Goal: Task Accomplishment & Management: Manage account settings

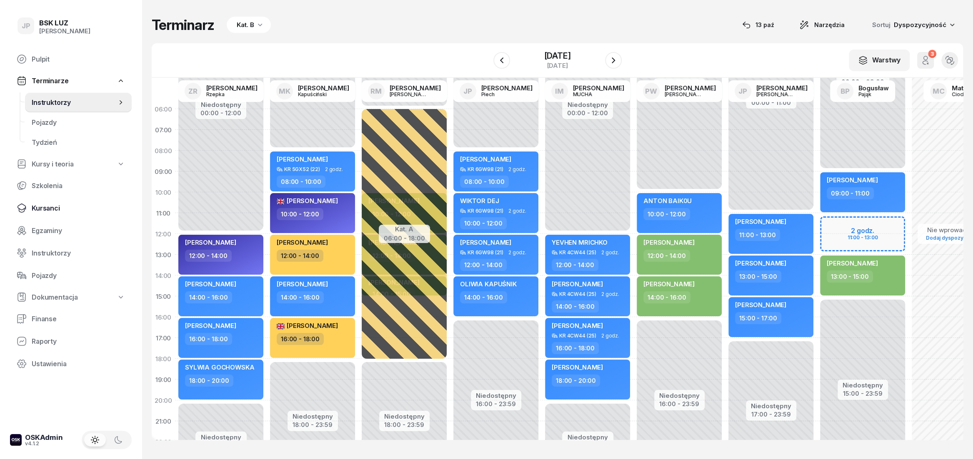
click at [49, 207] on span "Kursanci" at bounding box center [78, 209] width 93 height 8
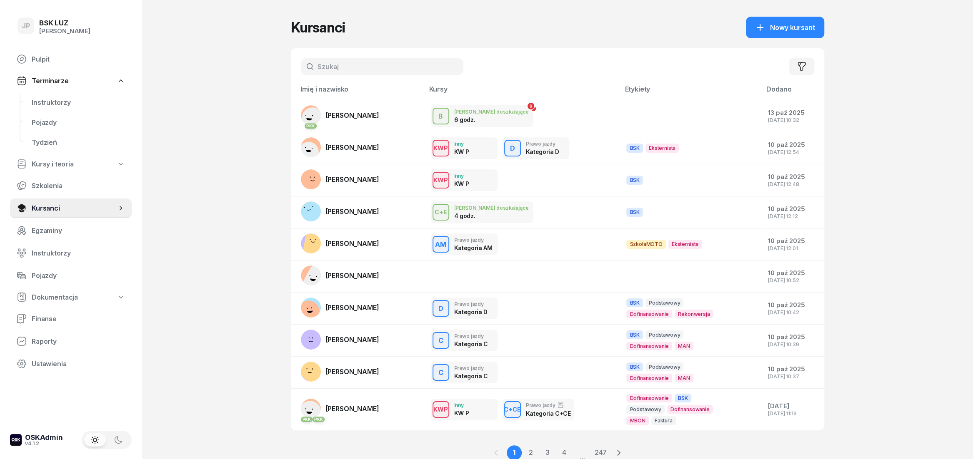
click at [325, 68] on input "text" at bounding box center [382, 66] width 162 height 17
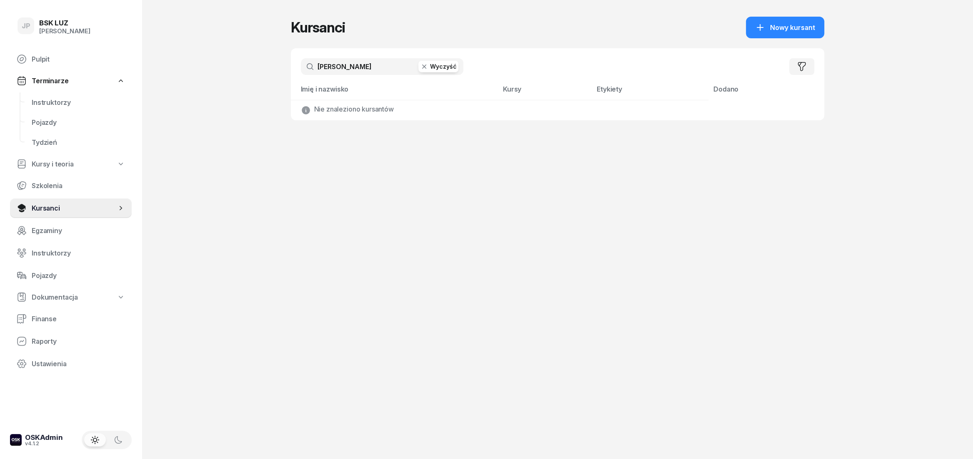
type input "[PERSON_NAME]"
click at [435, 68] on button "Wyczyść" at bounding box center [438, 67] width 40 height 12
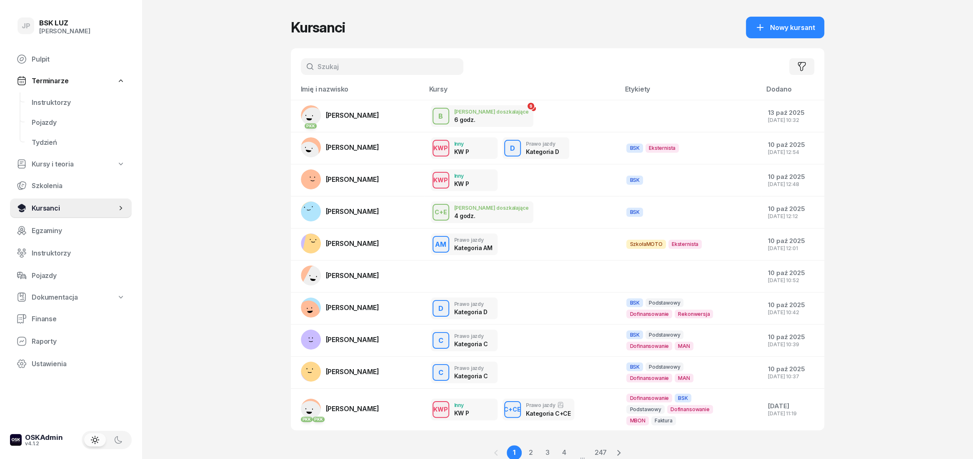
click at [51, 208] on span "Kursanci" at bounding box center [74, 209] width 85 height 8
click at [328, 67] on input "text" at bounding box center [382, 66] width 162 height 17
type input "kura"
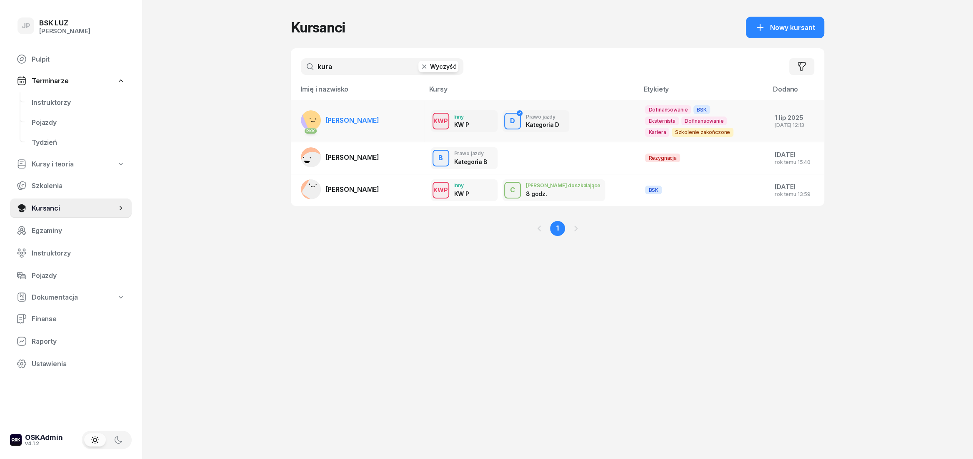
click at [349, 122] on span "[PERSON_NAME]" at bounding box center [352, 120] width 53 height 8
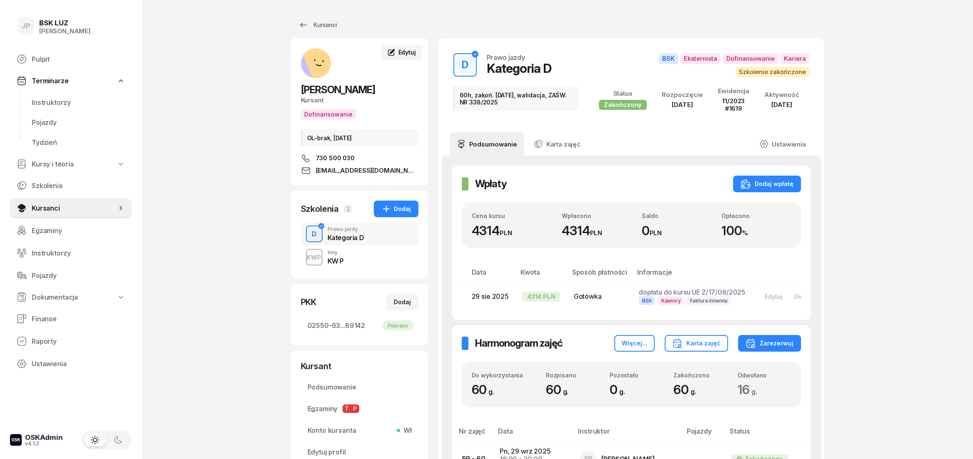
click at [401, 54] on span "Edytuj" at bounding box center [406, 52] width 17 height 7
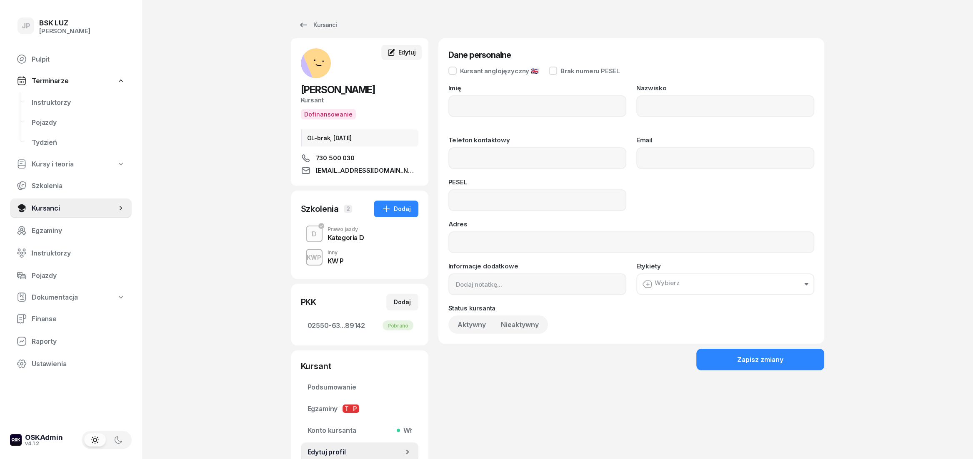
type input "[PERSON_NAME]"
type input "KURA"
type input "730500030"
type input "[EMAIL_ADDRESS][DOMAIN_NAME]"
type input "80102100871"
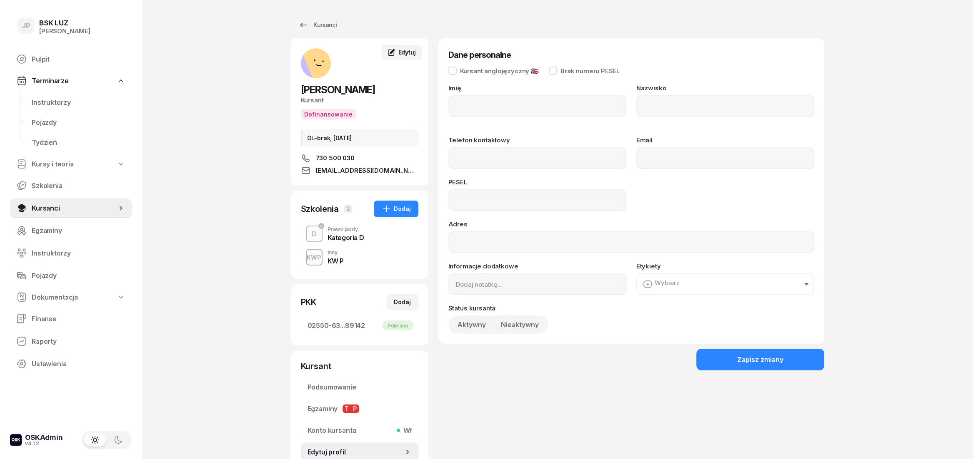
type input "OL-brak, [DATE]"
click at [64, 104] on span "Instruktorzy" at bounding box center [78, 103] width 93 height 8
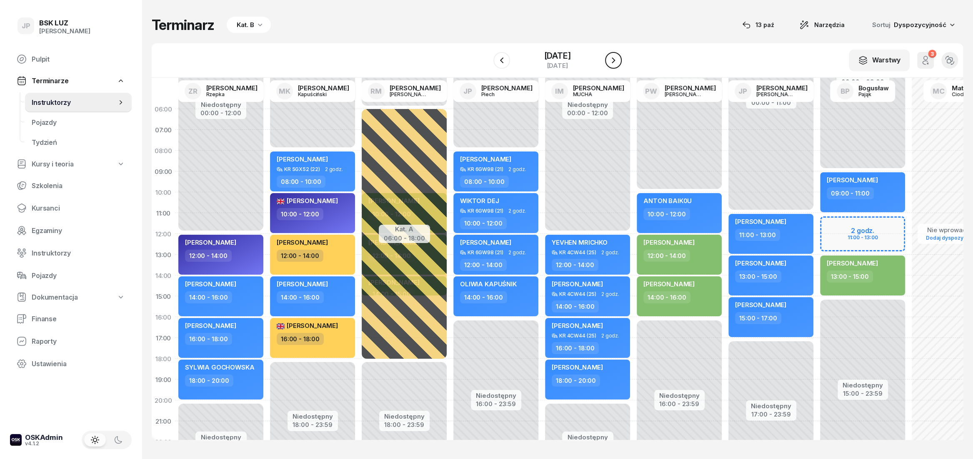
click at [618, 60] on icon "button" at bounding box center [613, 60] width 10 height 10
click at [622, 60] on icon "button" at bounding box center [622, 60] width 10 height 10
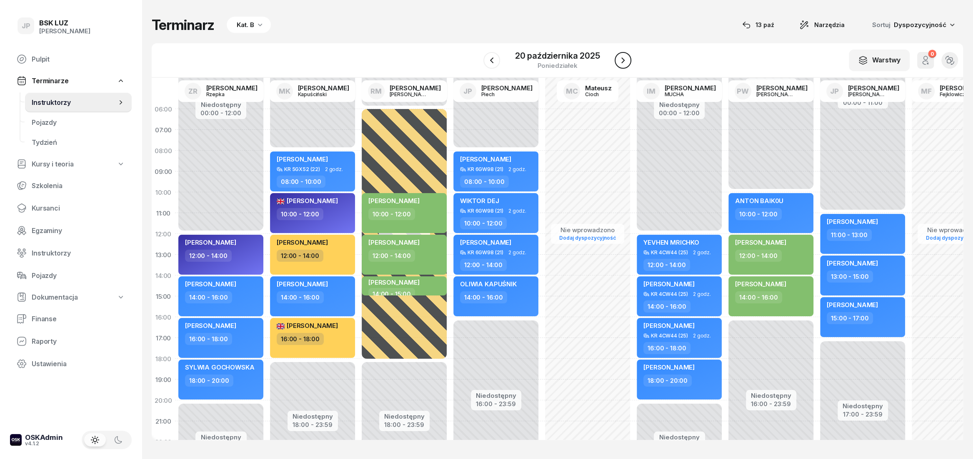
click at [622, 60] on icon "button" at bounding box center [623, 60] width 10 height 10
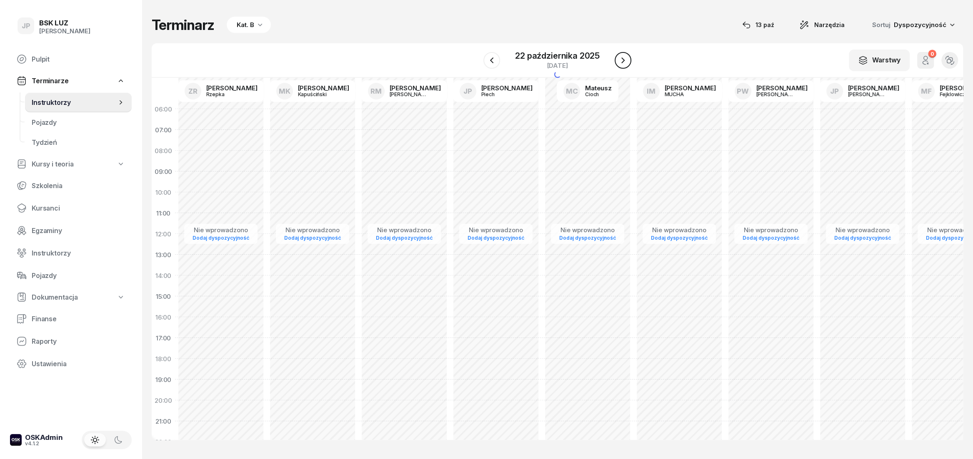
click at [622, 60] on icon "button" at bounding box center [623, 60] width 10 height 10
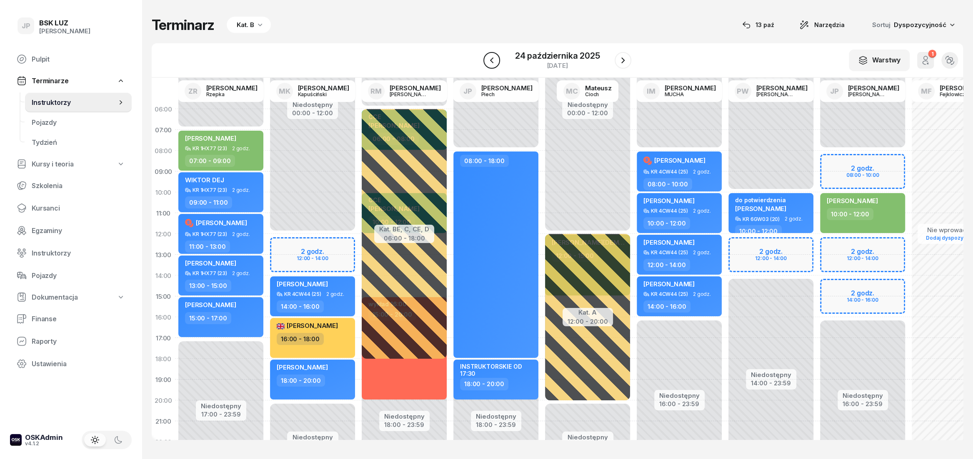
click at [487, 64] on icon "button" at bounding box center [492, 60] width 10 height 10
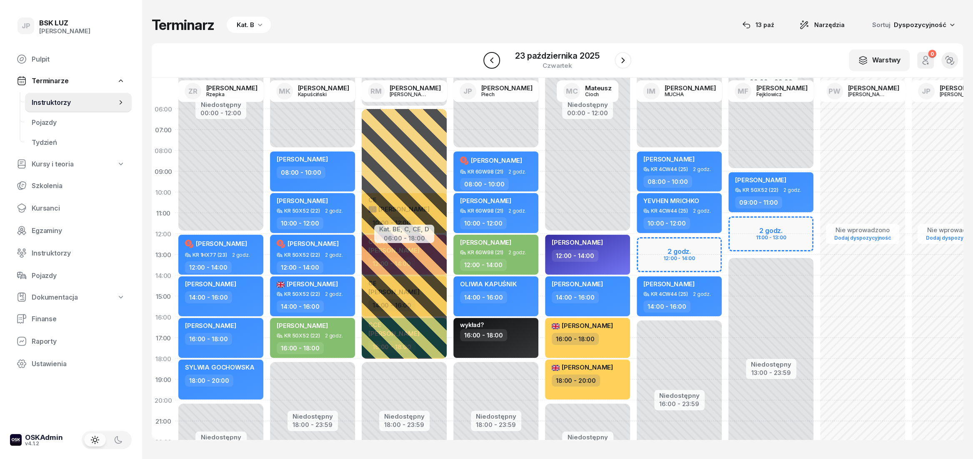
click at [487, 64] on icon "button" at bounding box center [492, 60] width 10 height 10
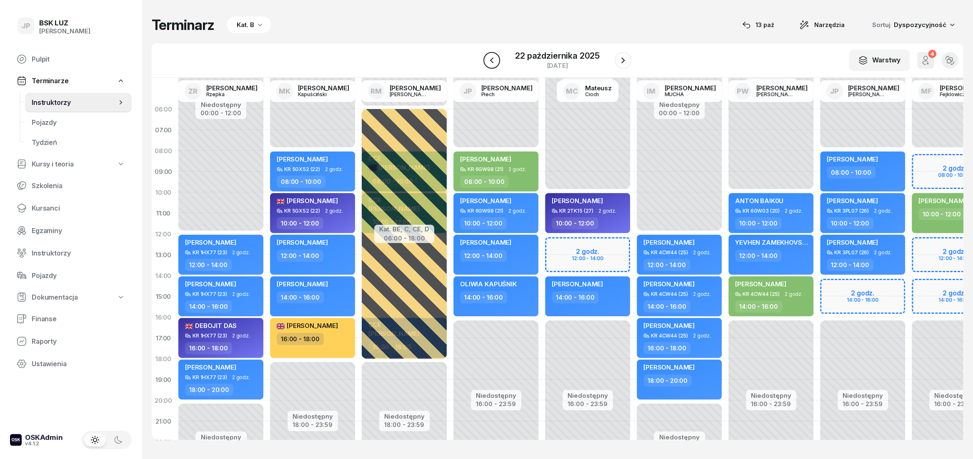
click at [487, 64] on icon "button" at bounding box center [492, 60] width 10 height 10
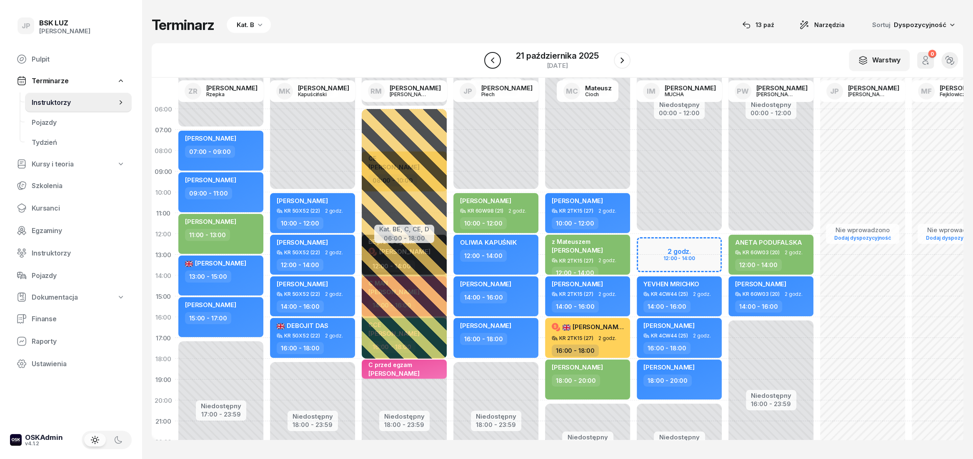
click at [487, 64] on button "button" at bounding box center [492, 60] width 17 height 17
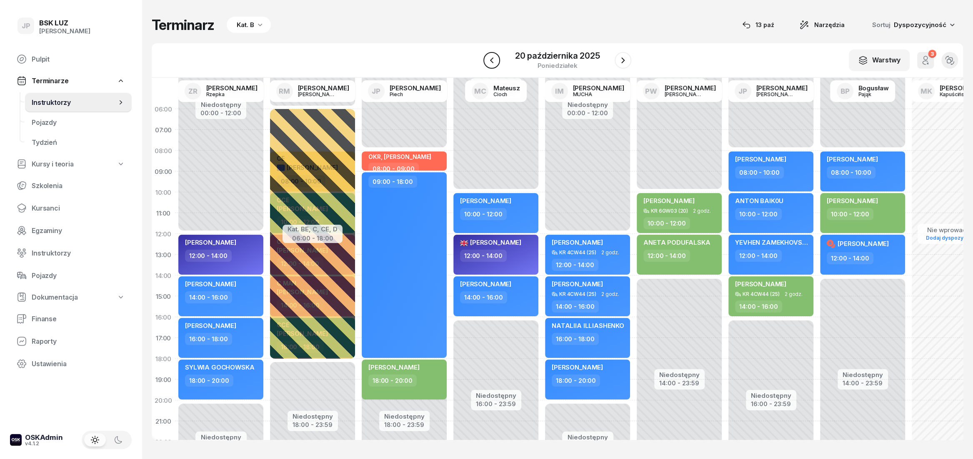
click at [487, 64] on icon "button" at bounding box center [492, 60] width 10 height 10
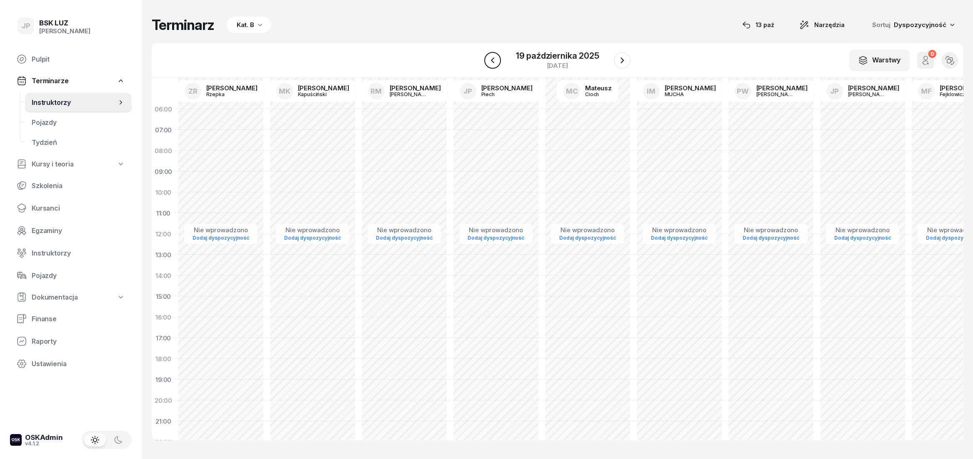
click at [487, 64] on icon "button" at bounding box center [492, 60] width 10 height 10
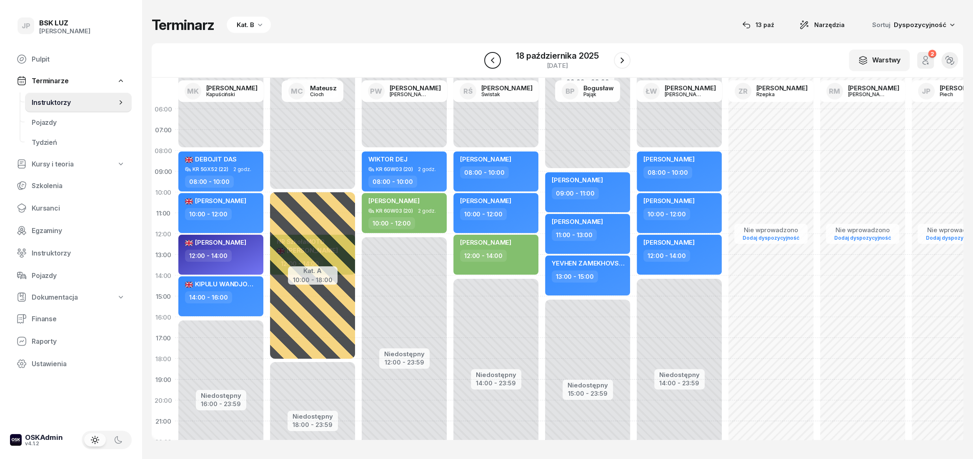
click at [487, 64] on icon "button" at bounding box center [492, 60] width 10 height 10
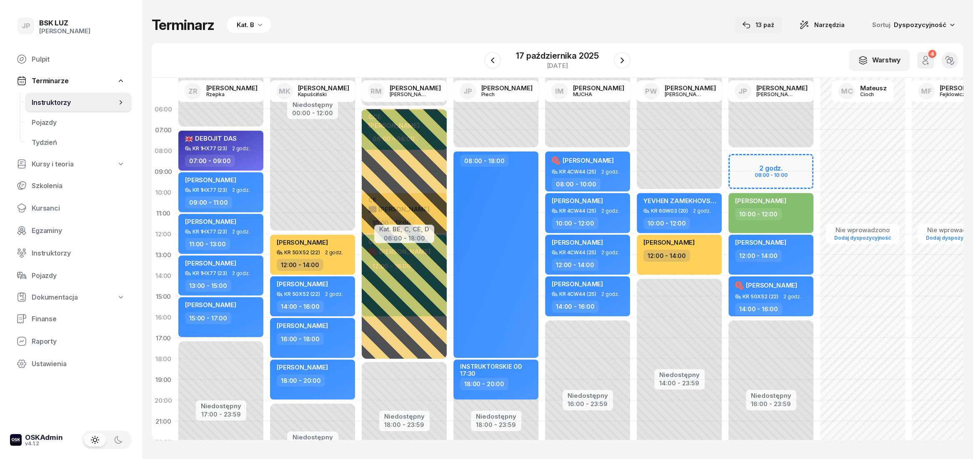
click at [770, 27] on div "13 paź" at bounding box center [758, 25] width 32 height 10
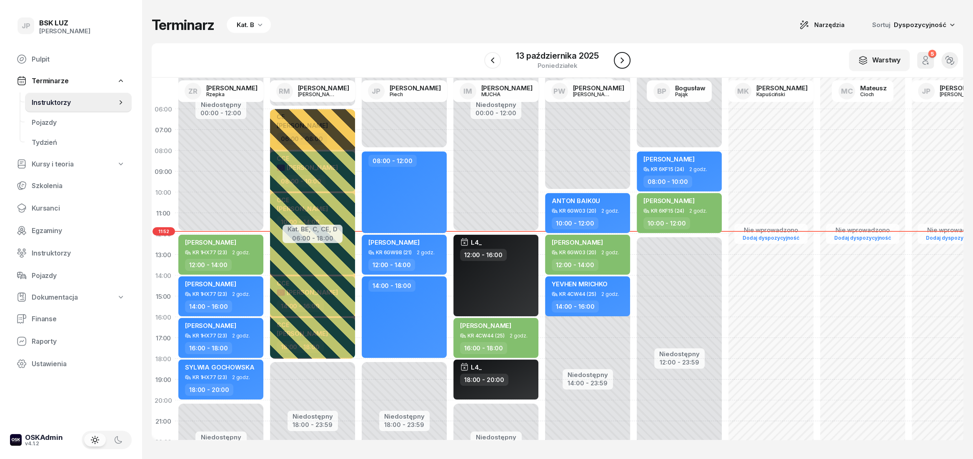
click at [619, 61] on icon "button" at bounding box center [622, 60] width 10 height 10
click at [618, 61] on icon "button" at bounding box center [613, 60] width 10 height 10
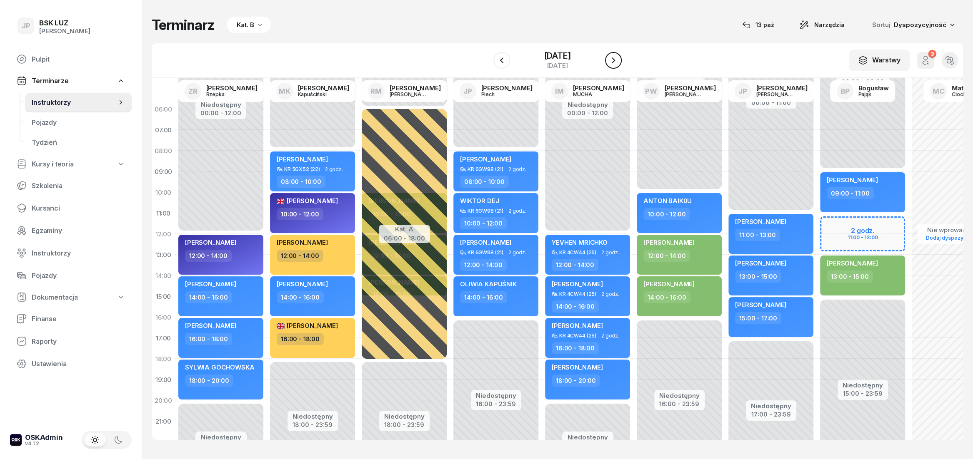
click at [618, 61] on icon "button" at bounding box center [613, 60] width 10 height 10
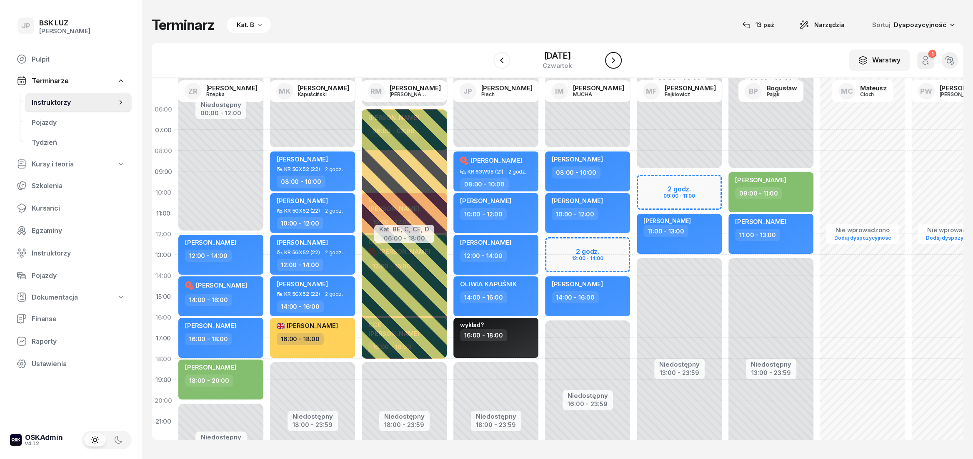
click at [618, 61] on icon "button" at bounding box center [613, 60] width 10 height 10
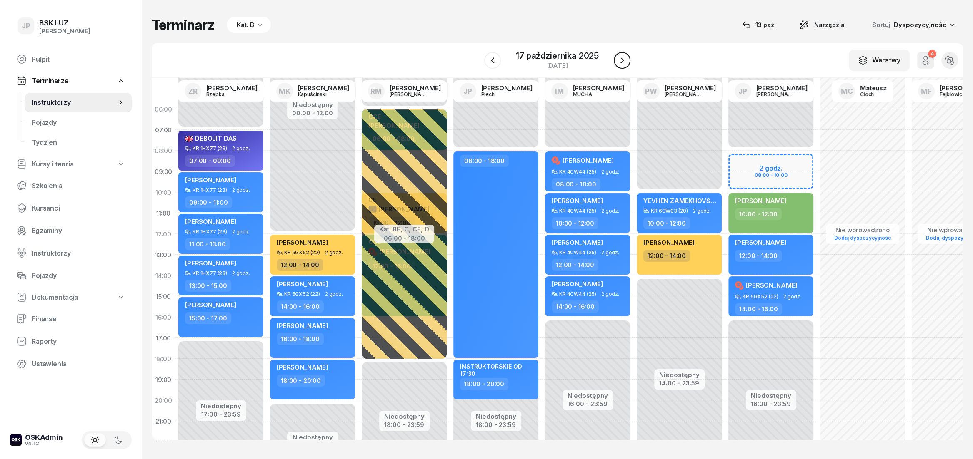
click at [619, 61] on icon "button" at bounding box center [622, 60] width 10 height 10
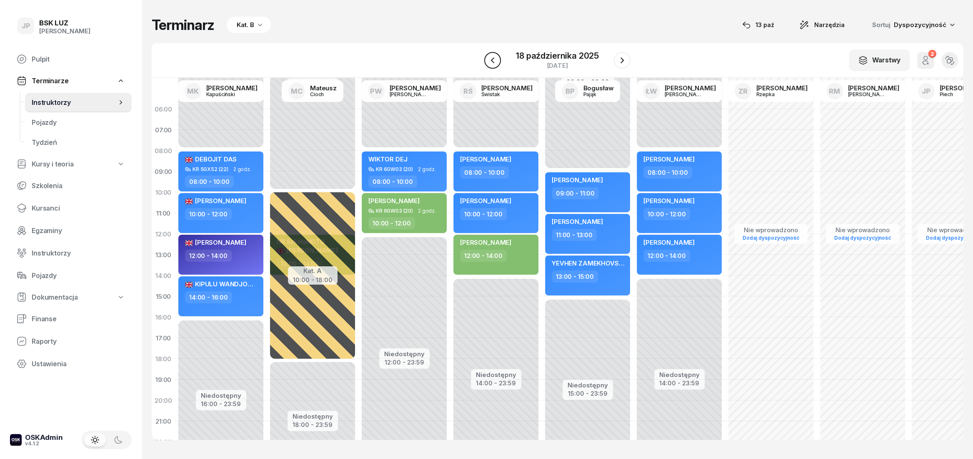
click at [489, 61] on icon "button" at bounding box center [492, 60] width 10 height 10
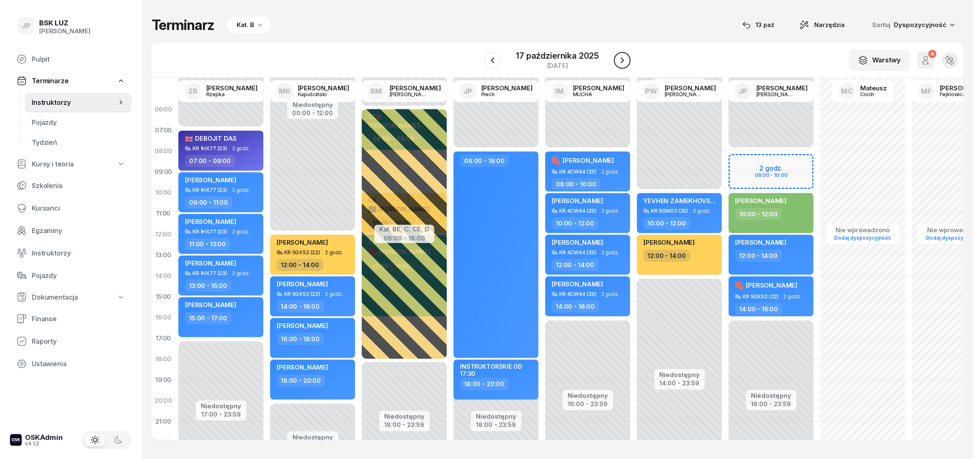
click at [618, 61] on icon "button" at bounding box center [622, 60] width 10 height 10
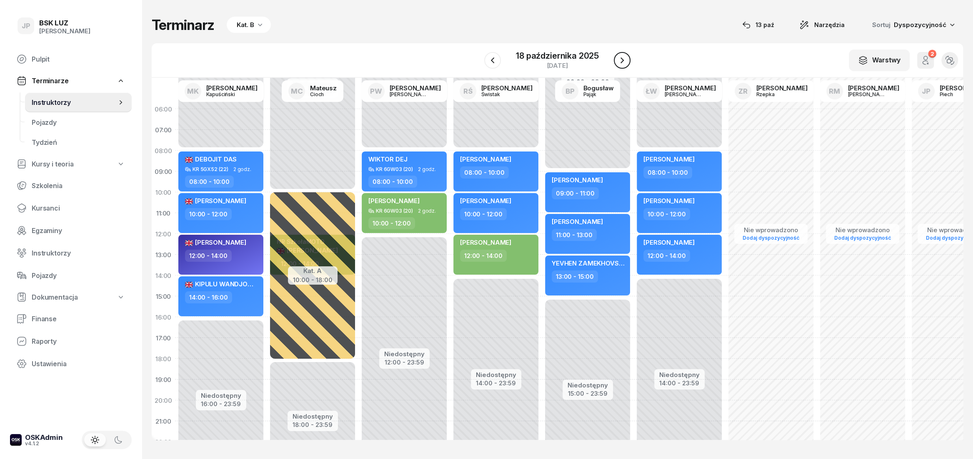
click at [618, 61] on icon "button" at bounding box center [622, 60] width 10 height 10
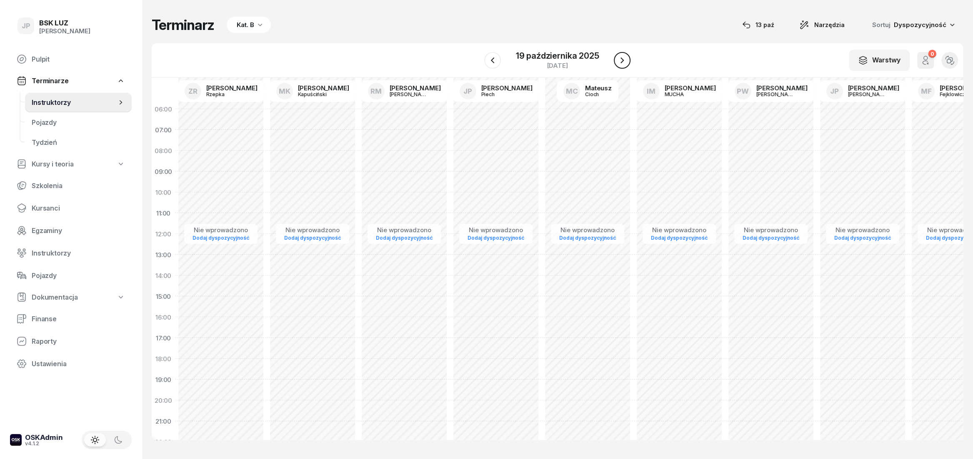
click at [618, 61] on icon "button" at bounding box center [622, 60] width 10 height 10
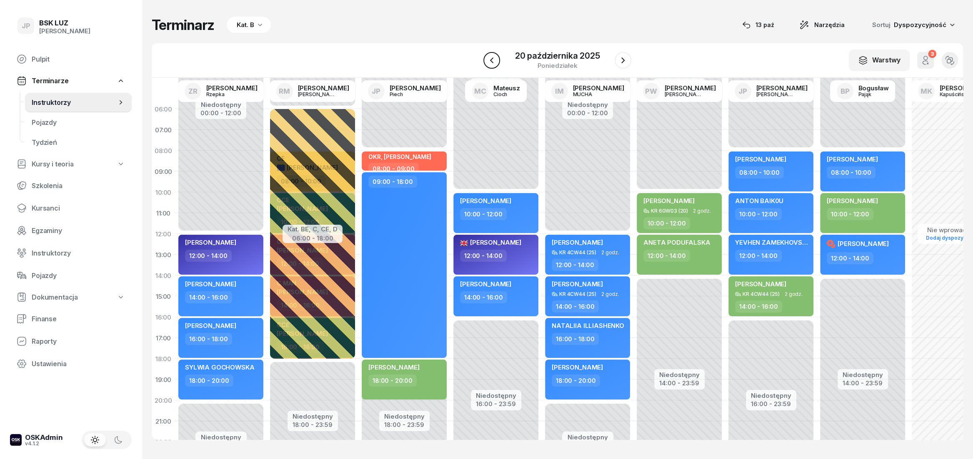
click at [494, 64] on icon "button" at bounding box center [492, 60] width 10 height 10
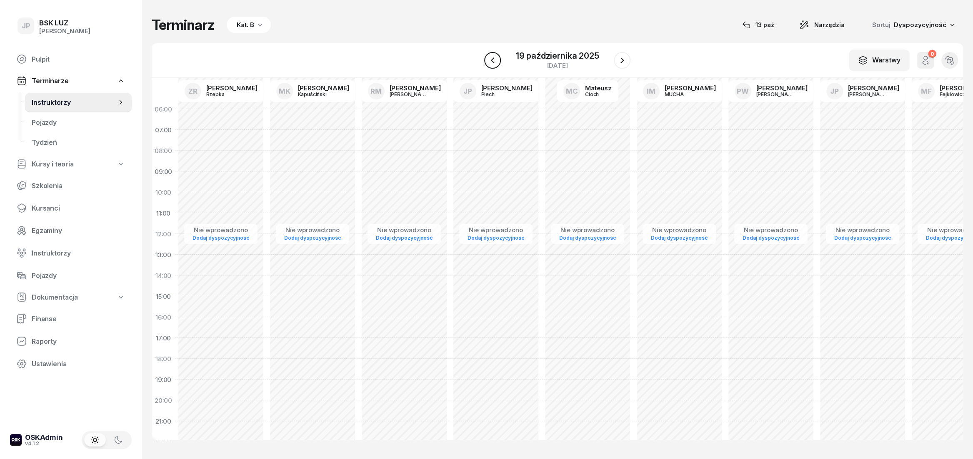
click at [494, 64] on icon "button" at bounding box center [492, 60] width 10 height 10
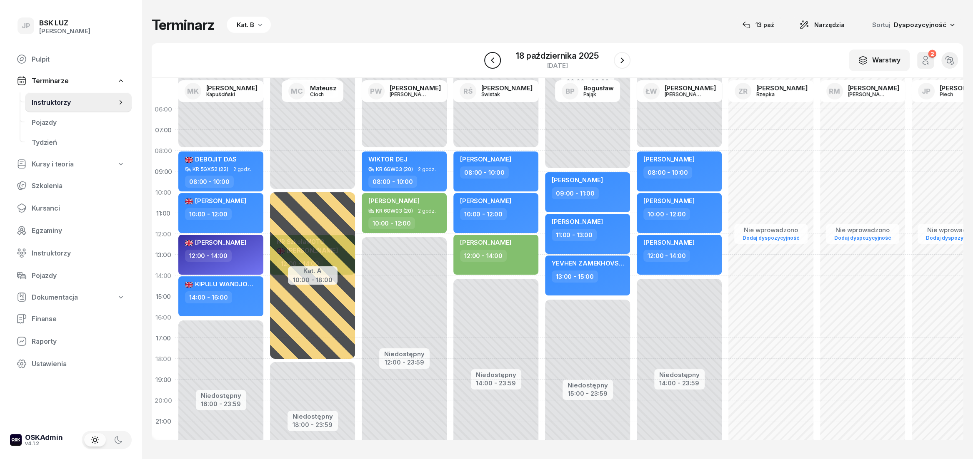
click at [494, 64] on icon "button" at bounding box center [492, 60] width 10 height 10
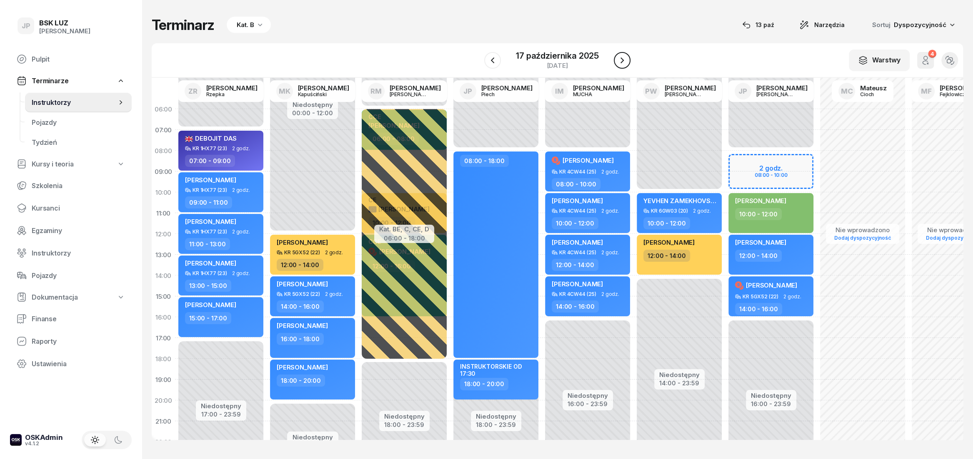
click at [625, 62] on icon "button" at bounding box center [622, 60] width 10 height 10
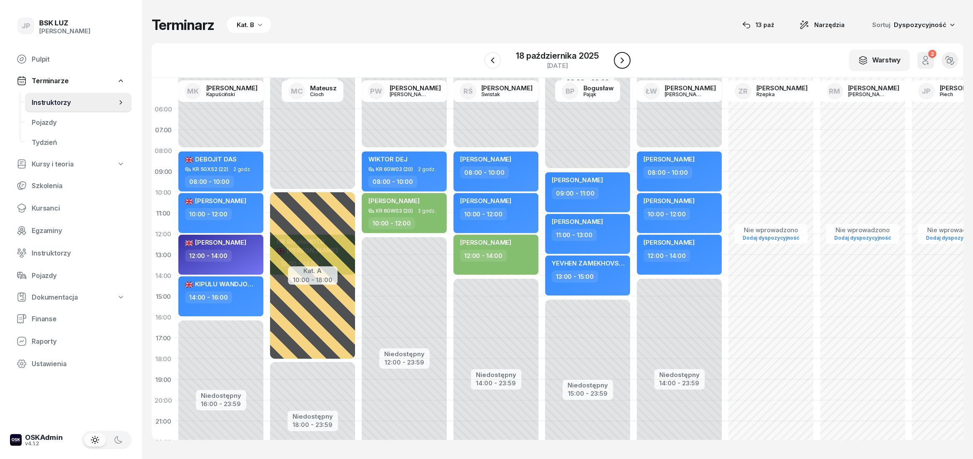
click at [622, 62] on icon "button" at bounding box center [622, 60] width 10 height 10
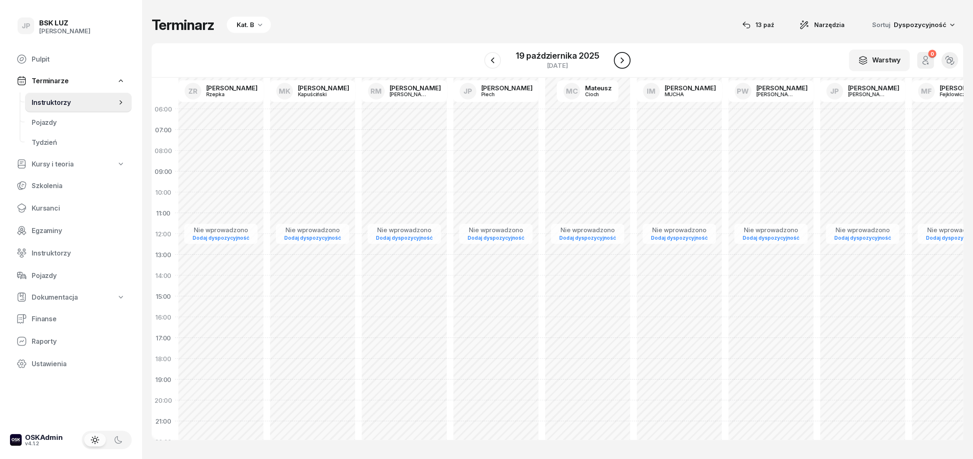
click at [622, 62] on icon "button" at bounding box center [622, 60] width 10 height 10
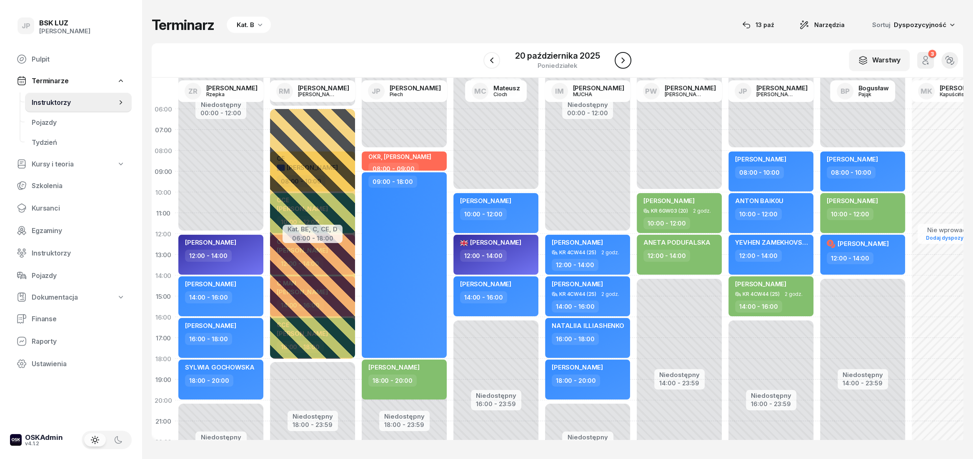
click at [619, 62] on icon "button" at bounding box center [623, 60] width 10 height 10
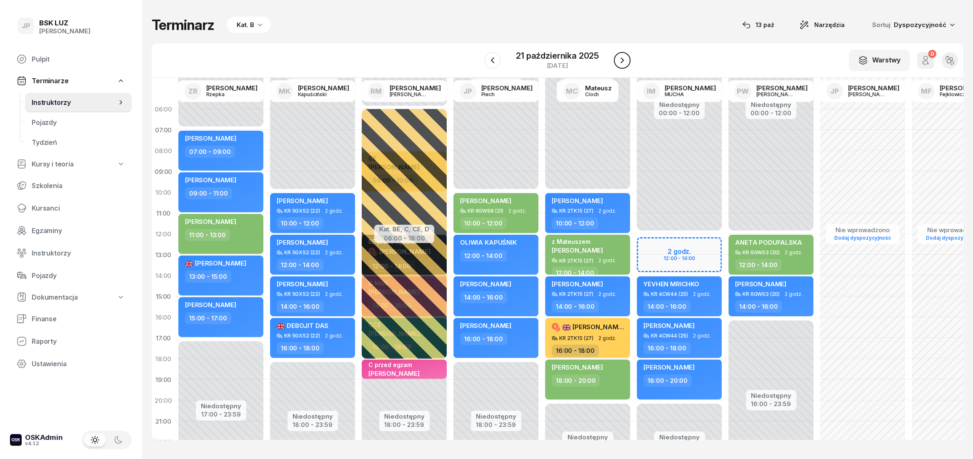
click at [619, 62] on icon "button" at bounding box center [622, 60] width 10 height 10
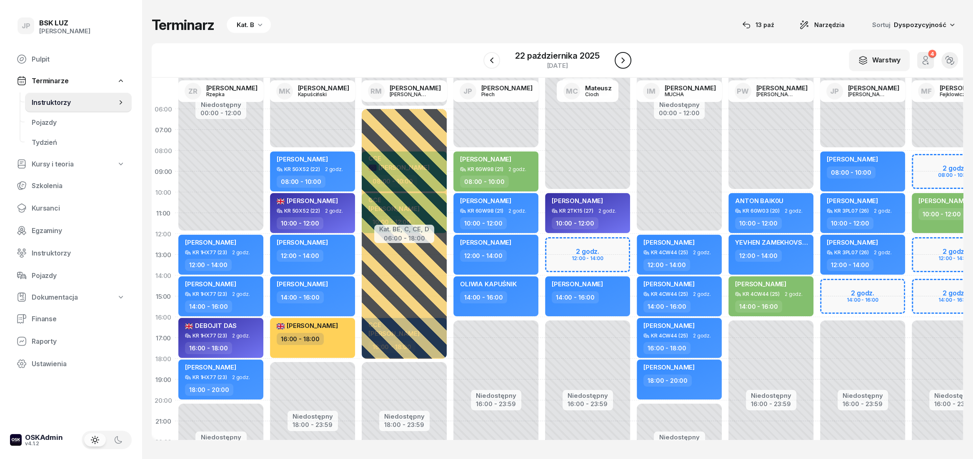
click at [619, 62] on icon "button" at bounding box center [623, 60] width 10 height 10
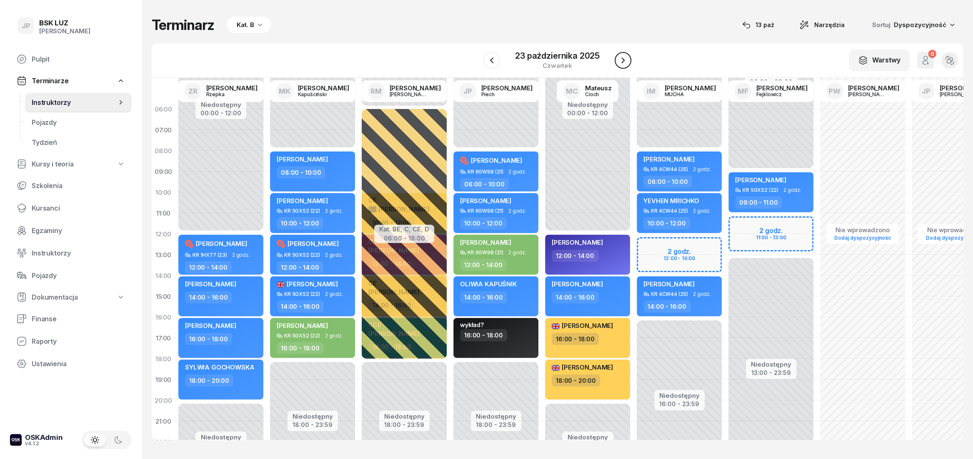
click at [619, 62] on icon "button" at bounding box center [623, 60] width 10 height 10
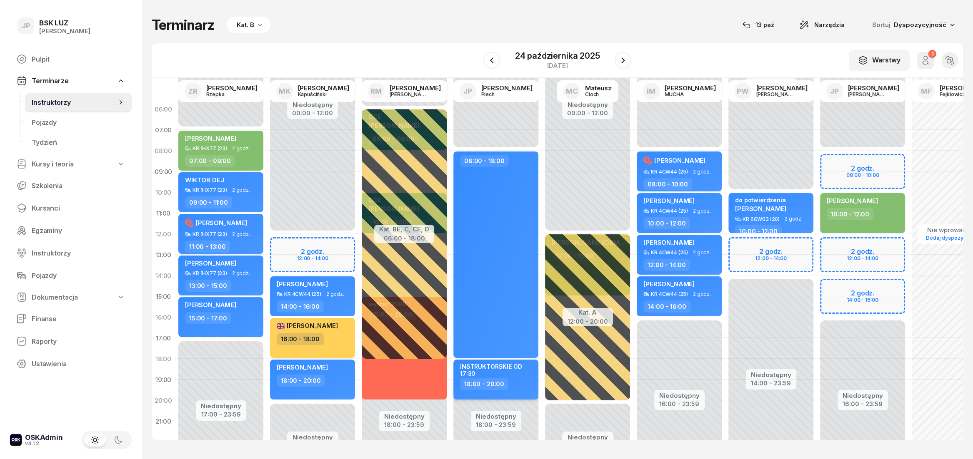
click at [490, 369] on div "INSTRUKTORSKIE OD 17:30" at bounding box center [496, 370] width 73 height 14
select select "18"
select select "20"
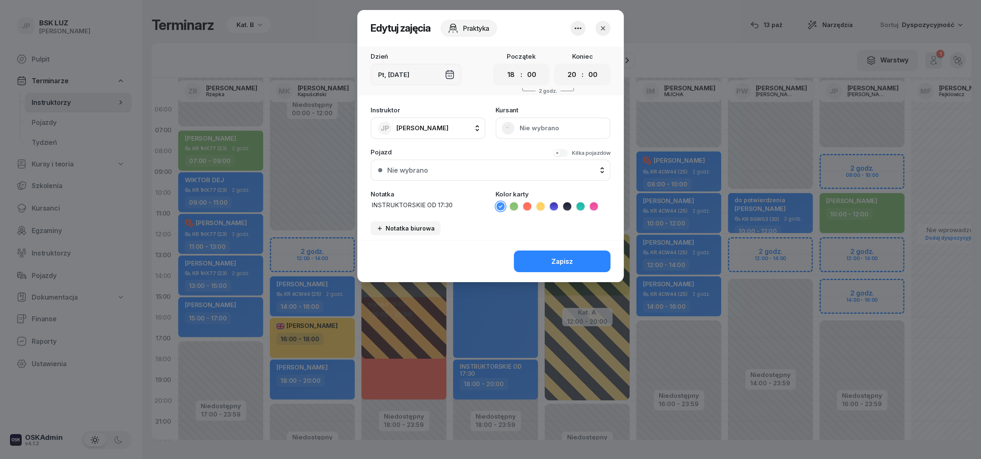
drag, startPoint x: 423, startPoint y: 206, endPoint x: 369, endPoint y: 205, distance: 53.7
click at [371, 205] on textarea "INSTRUKTORSKIE OD 17:30" at bounding box center [428, 205] width 115 height 9
drag, startPoint x: 426, startPoint y: 203, endPoint x: 447, endPoint y: 205, distance: 21.3
click at [447, 205] on textarea "WYKŁAD CCE OD 17:30" at bounding box center [428, 205] width 115 height 9
type textarea "WYKŁAD CCE OD 17;00"
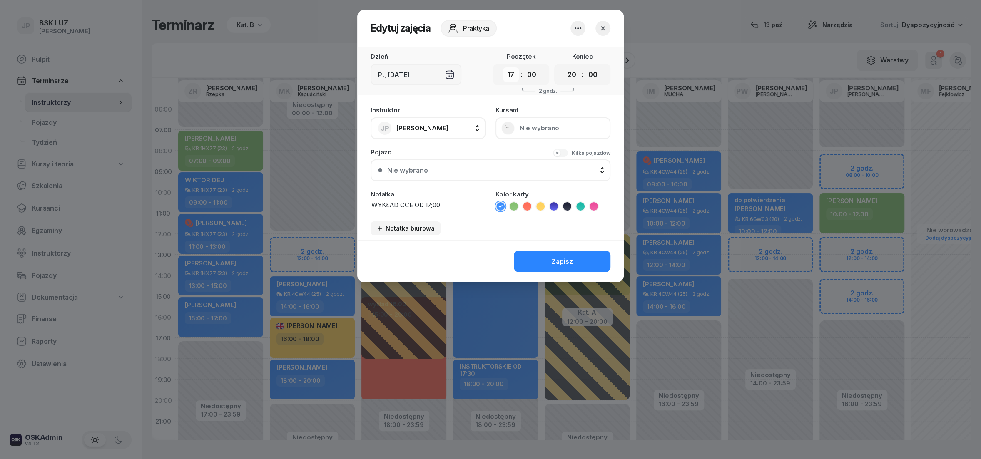
click option "17" at bounding box center [0, 0] width 0 height 0
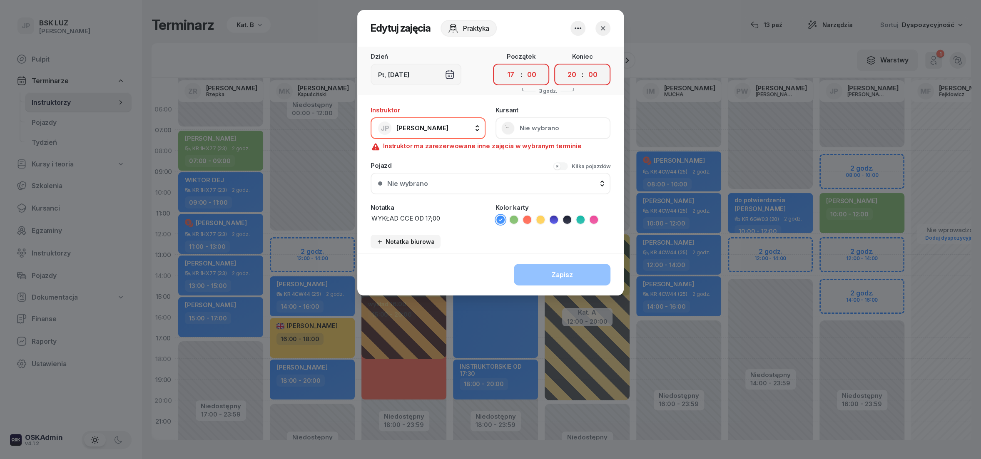
drag, startPoint x: 549, startPoint y: 22, endPoint x: 556, endPoint y: 34, distance: 13.1
click at [556, 34] on header "Edytuj zajęcia Praktyka" at bounding box center [490, 28] width 267 height 37
click at [503, 67] on select "00 01 02 03 04 05 06 07 08 09 10 11 12 13 14 15 16 17 18 19 20 21 22 23" at bounding box center [511, 74] width 16 height 15
select select "18"
click option "18" at bounding box center [0, 0] width 0 height 0
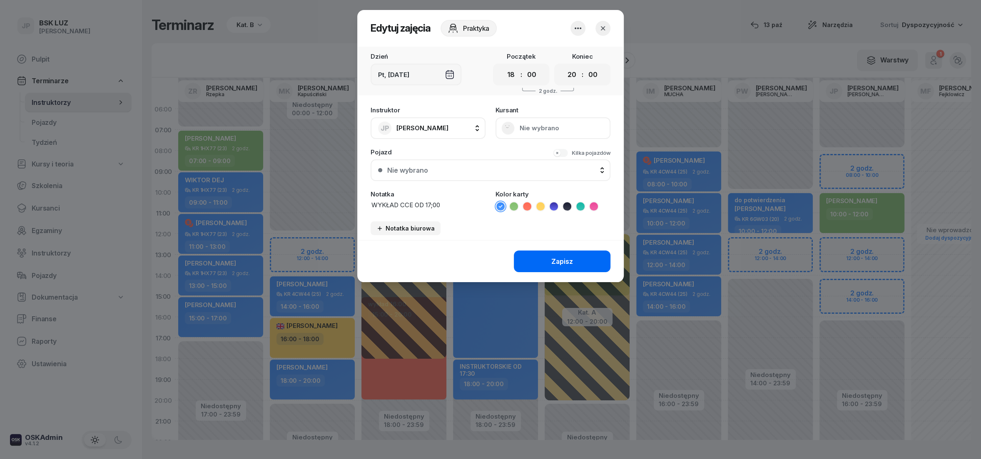
click at [580, 252] on button "Zapisz" at bounding box center [562, 262] width 97 height 22
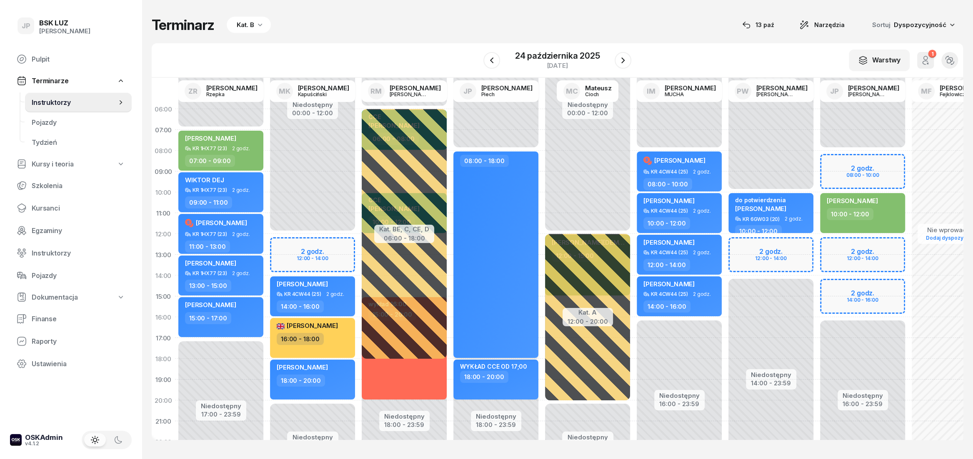
click at [494, 290] on div "08:00 - 18:00" at bounding box center [495, 255] width 85 height 207
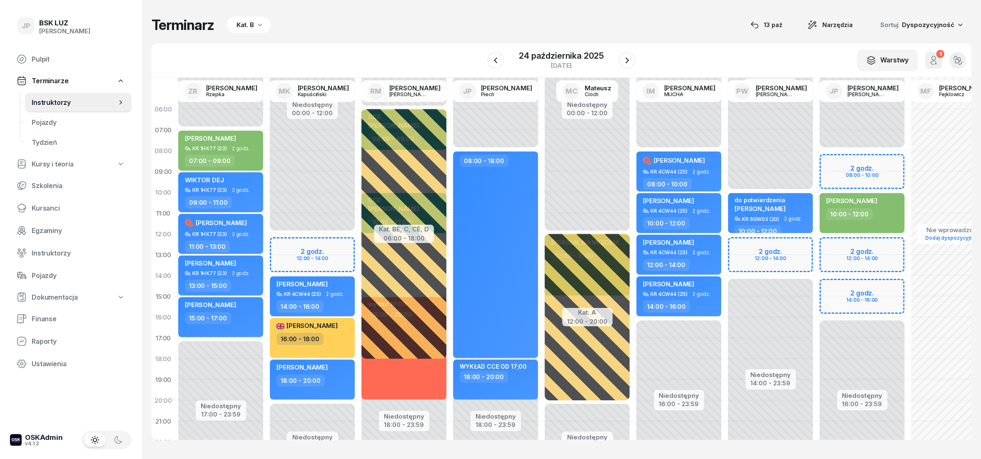
select select "08"
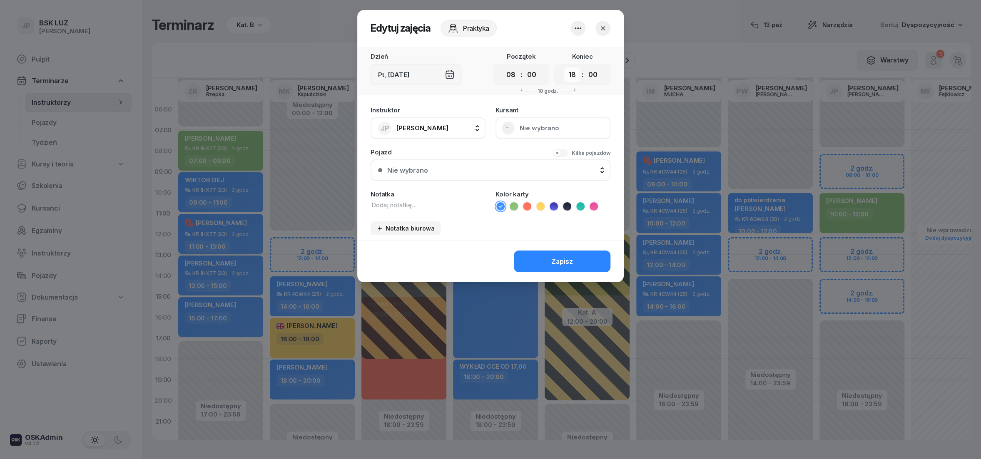
click at [564, 67] on select "00 01 02 03 04 05 06 07 08 09 10 11 12 13 14 15 16 17 18 19 20 21 22 23" at bounding box center [572, 74] width 16 height 15
select select "17"
click option "17" at bounding box center [0, 0] width 0 height 0
click at [573, 267] on button "Zapisz" at bounding box center [562, 262] width 97 height 22
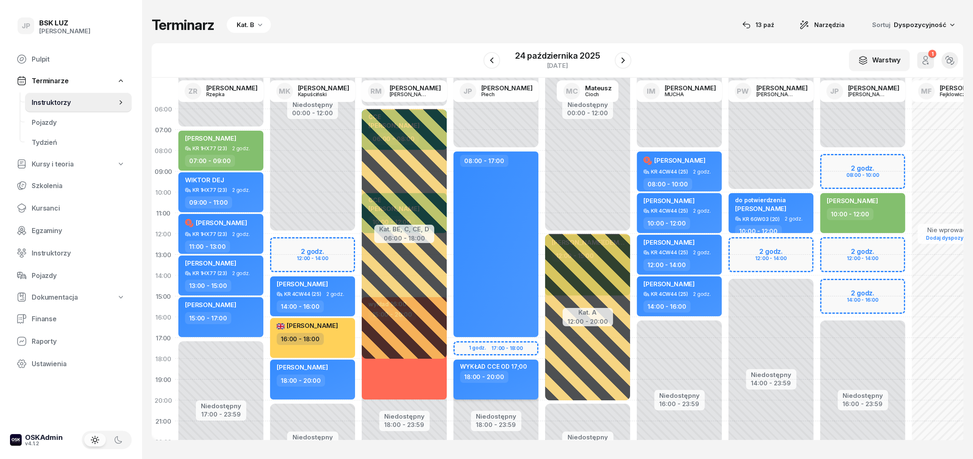
click at [519, 372] on div "18:00 - 20:00" at bounding box center [496, 377] width 73 height 12
select select "18"
select select "20"
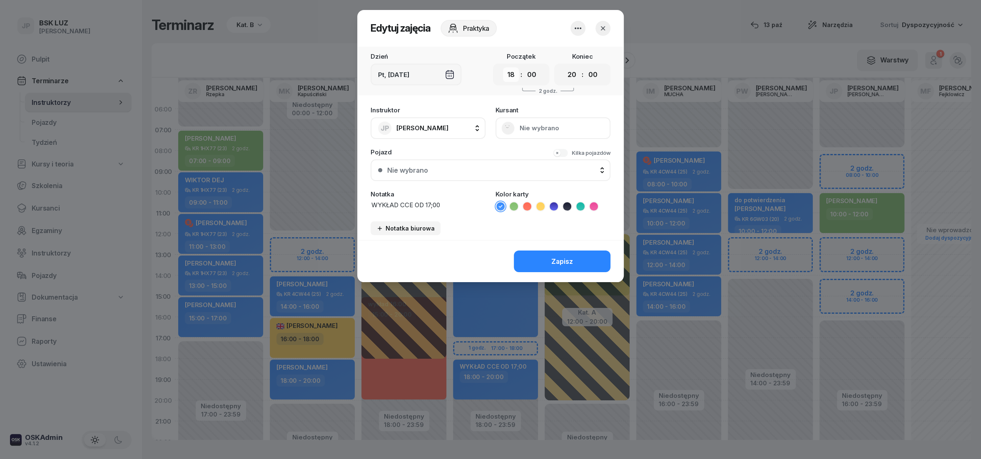
click at [503, 67] on select "00 01 02 03 04 05 06 07 08 09 10 11 12 13 14 15 16 17 18 19 20 21 22 23" at bounding box center [511, 74] width 16 height 15
select select "17"
click option "17" at bounding box center [0, 0] width 0 height 0
click at [557, 258] on div "Zapisz" at bounding box center [563, 262] width 22 height 8
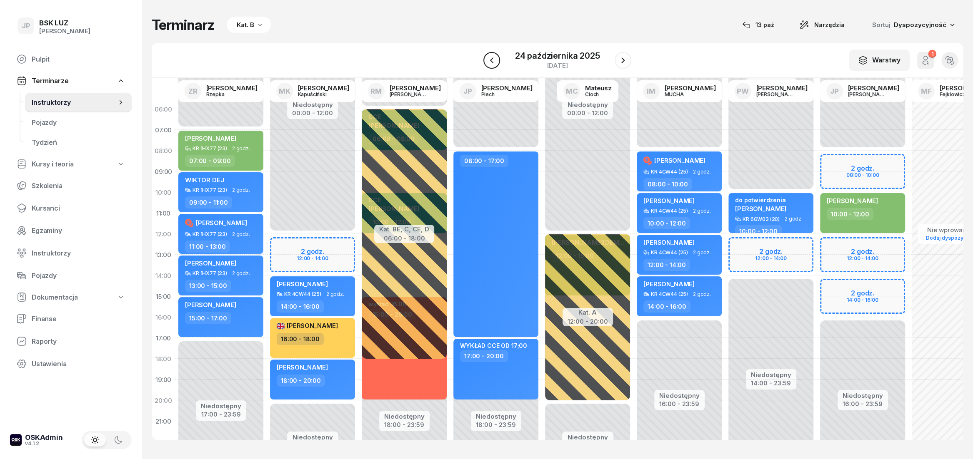
click at [494, 59] on icon "button" at bounding box center [492, 60] width 10 height 10
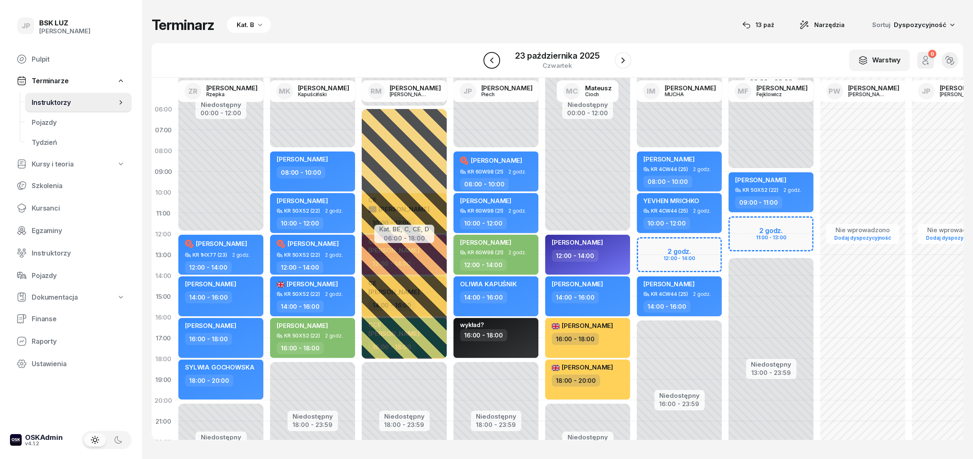
click at [494, 59] on icon "button" at bounding box center [492, 60] width 10 height 10
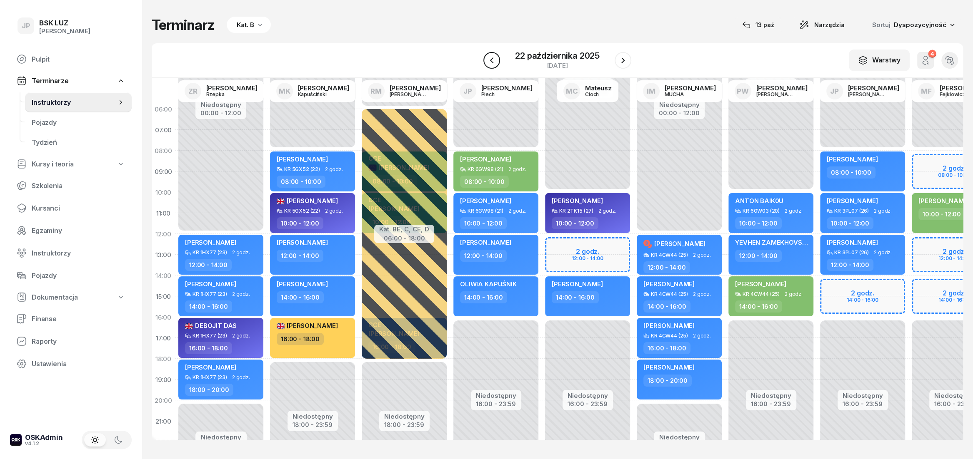
click at [494, 59] on icon "button" at bounding box center [492, 60] width 10 height 10
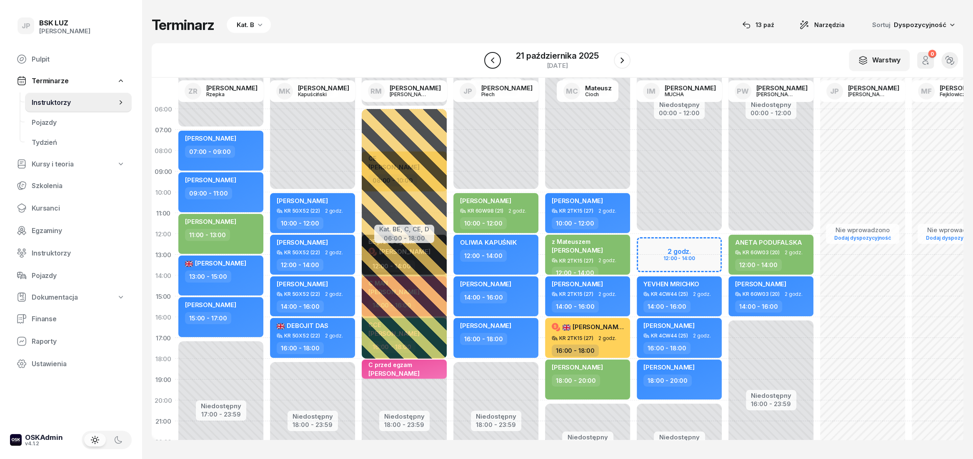
click at [494, 59] on icon "button" at bounding box center [492, 60] width 10 height 10
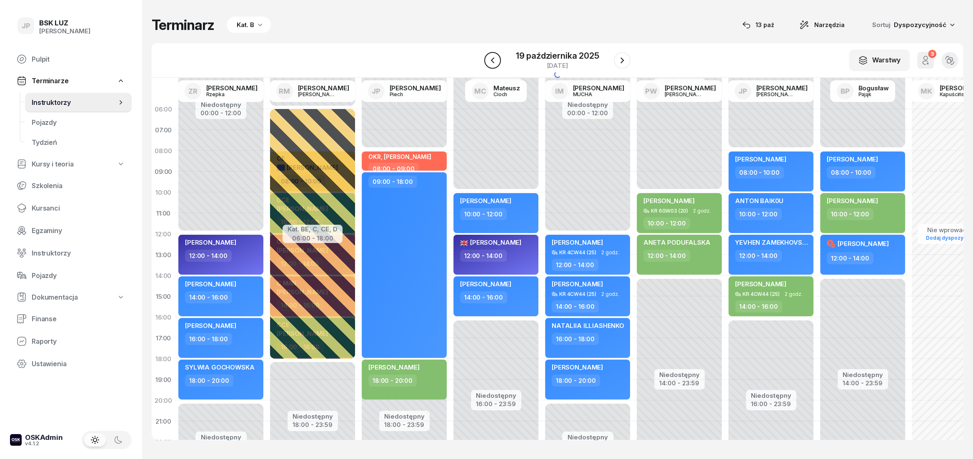
click at [494, 59] on icon "button" at bounding box center [492, 60] width 10 height 10
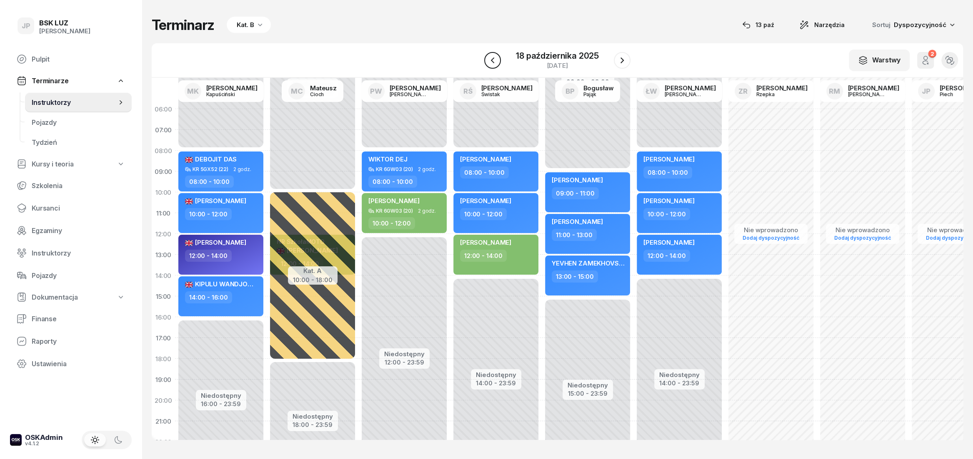
click at [492, 62] on icon "button" at bounding box center [492, 60] width 10 height 10
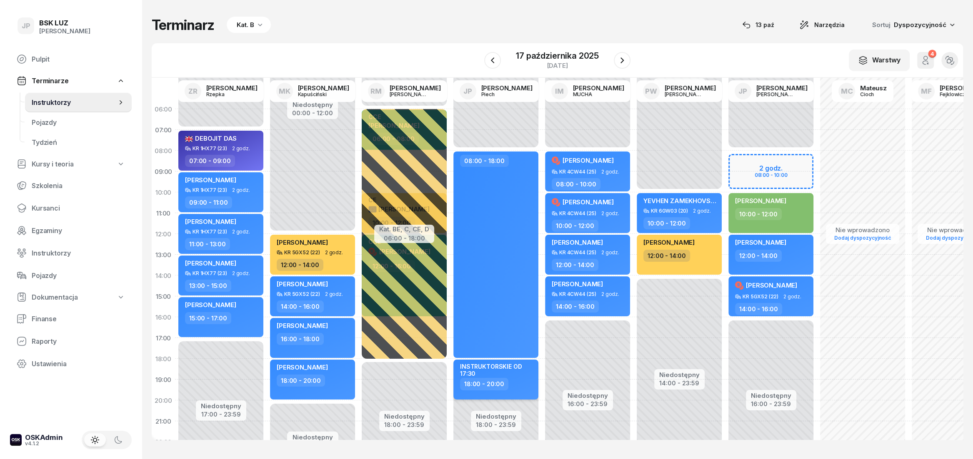
click at [498, 365] on div "INSTRUKTORSKIE OD 17:30" at bounding box center [496, 370] width 73 height 14
select select "18"
select select "20"
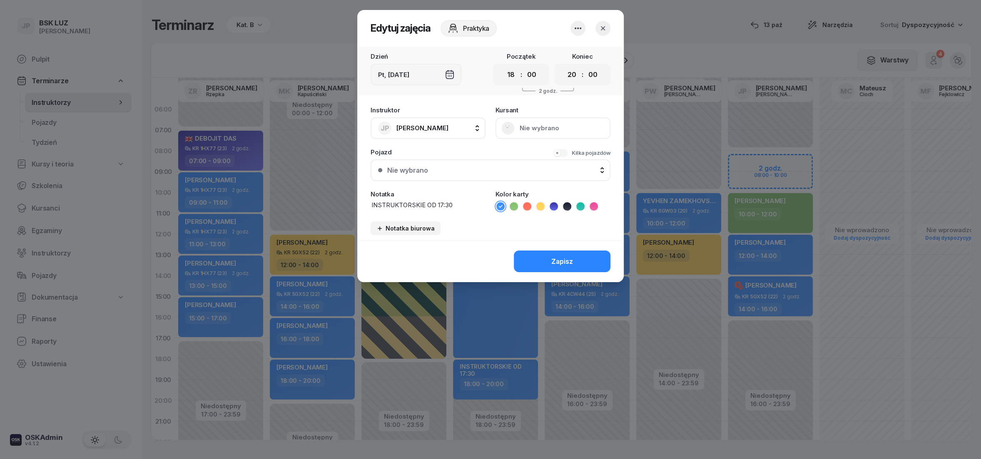
click at [450, 205] on textarea "INSTRUKTORSKIE OD 17:30" at bounding box center [428, 205] width 115 height 9
drag, startPoint x: 447, startPoint y: 205, endPoint x: 454, endPoint y: 202, distance: 7.5
click at [454, 207] on textarea "INSTRUKTORSKIE OD 17:30" at bounding box center [428, 205] width 115 height 9
type textarea "INSTRUKTORSKIE OD 17:15"
click at [549, 261] on button "Zapisz" at bounding box center [562, 262] width 97 height 22
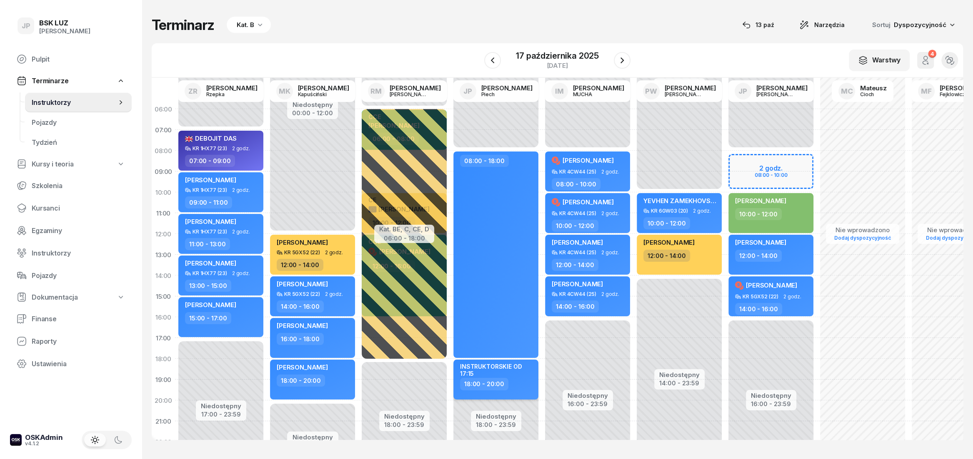
click at [493, 385] on div "18:00 - 20:00" at bounding box center [484, 384] width 48 height 12
select select "18"
select select "20"
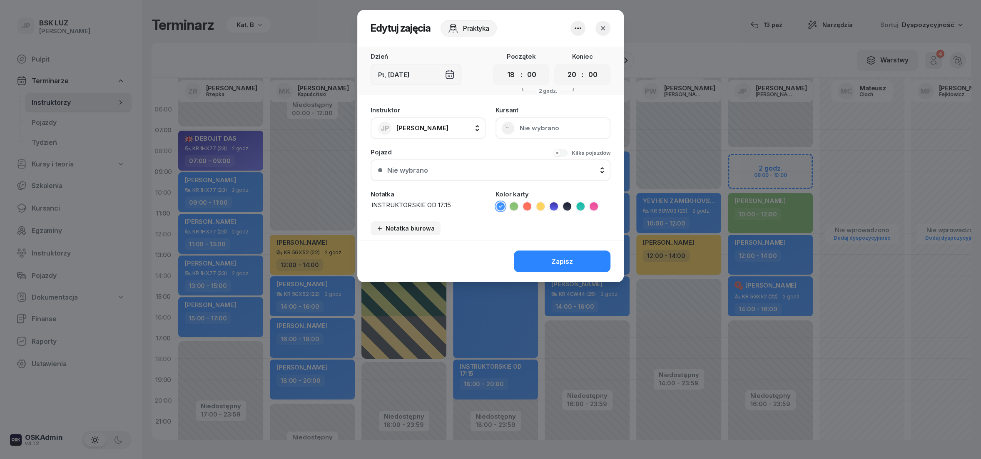
click at [602, 30] on icon "button" at bounding box center [603, 28] width 4 height 4
